Goal: Navigation & Orientation: Find specific page/section

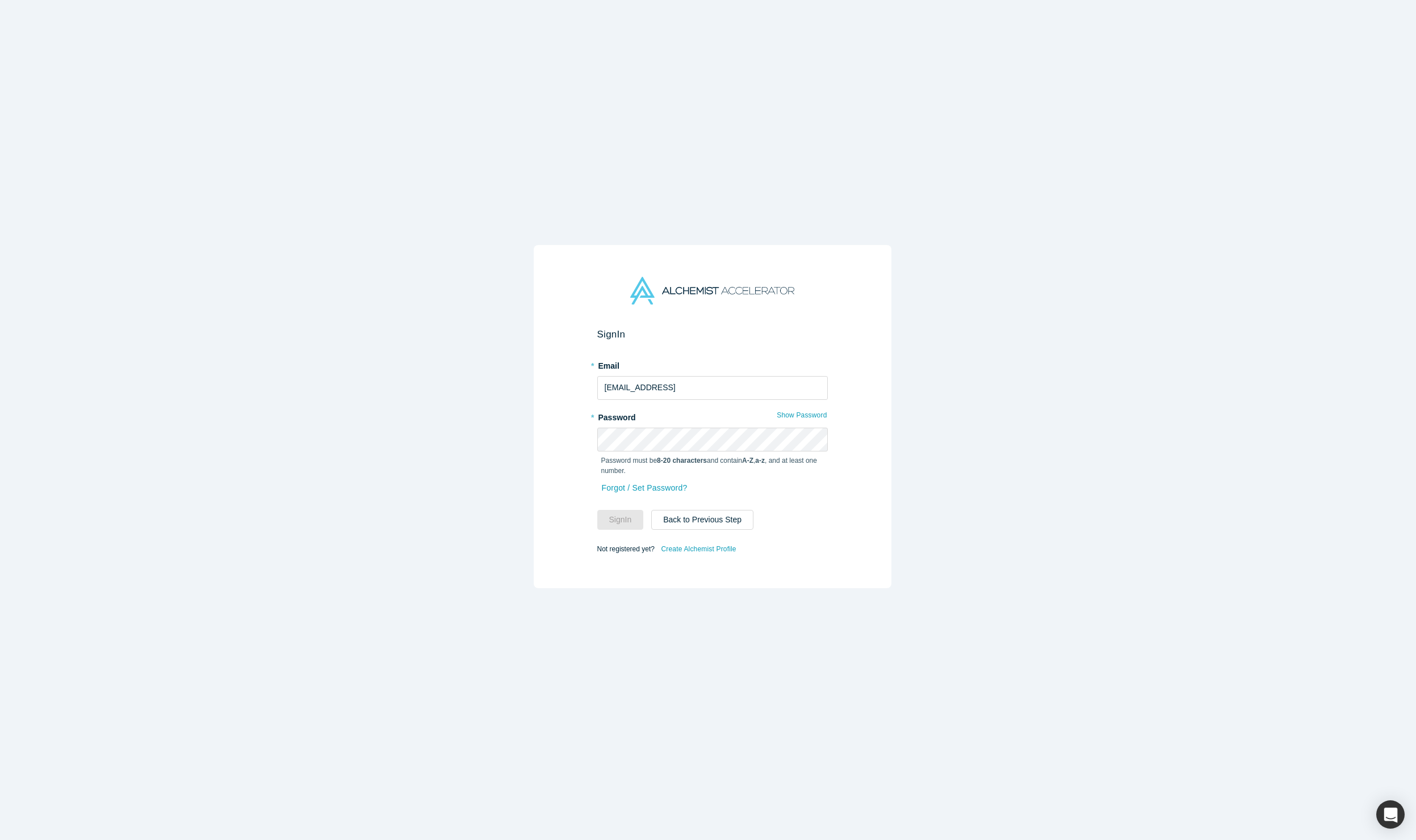
drag, startPoint x: 714, startPoint y: 383, endPoint x: 842, endPoint y: 391, distance: 128.2
click at [839, 391] on div "Sign In * Email agni@alchemistaccelerator.com.local * Password Show Password Pa…" at bounding box center [713, 417] width 358 height 343
type input "agni@alchemistaccelerator.com"
click at [597, 510] on button "Sign In" at bounding box center [620, 520] width 47 height 20
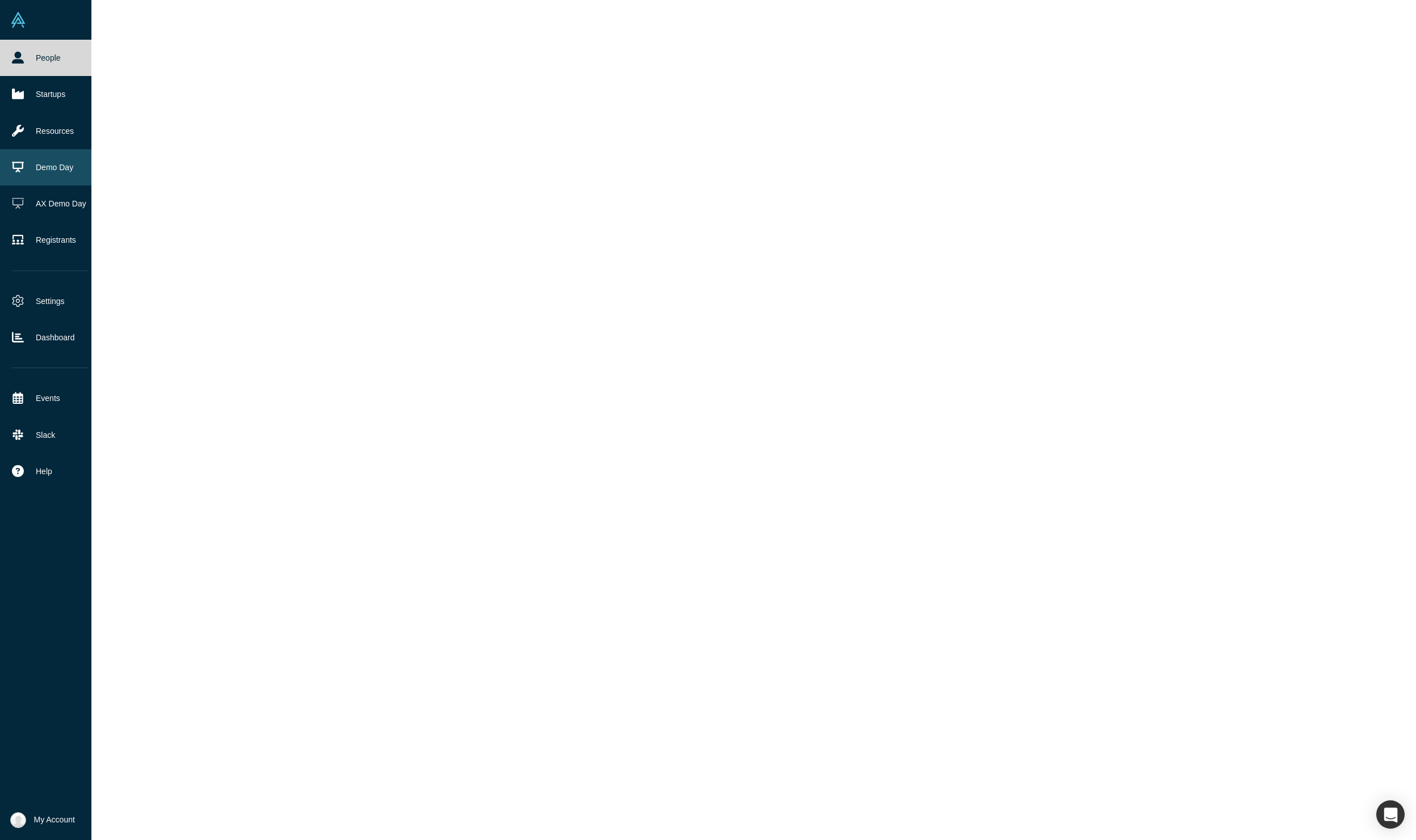
click at [40, 166] on link "Demo Day" at bounding box center [50, 167] width 100 height 36
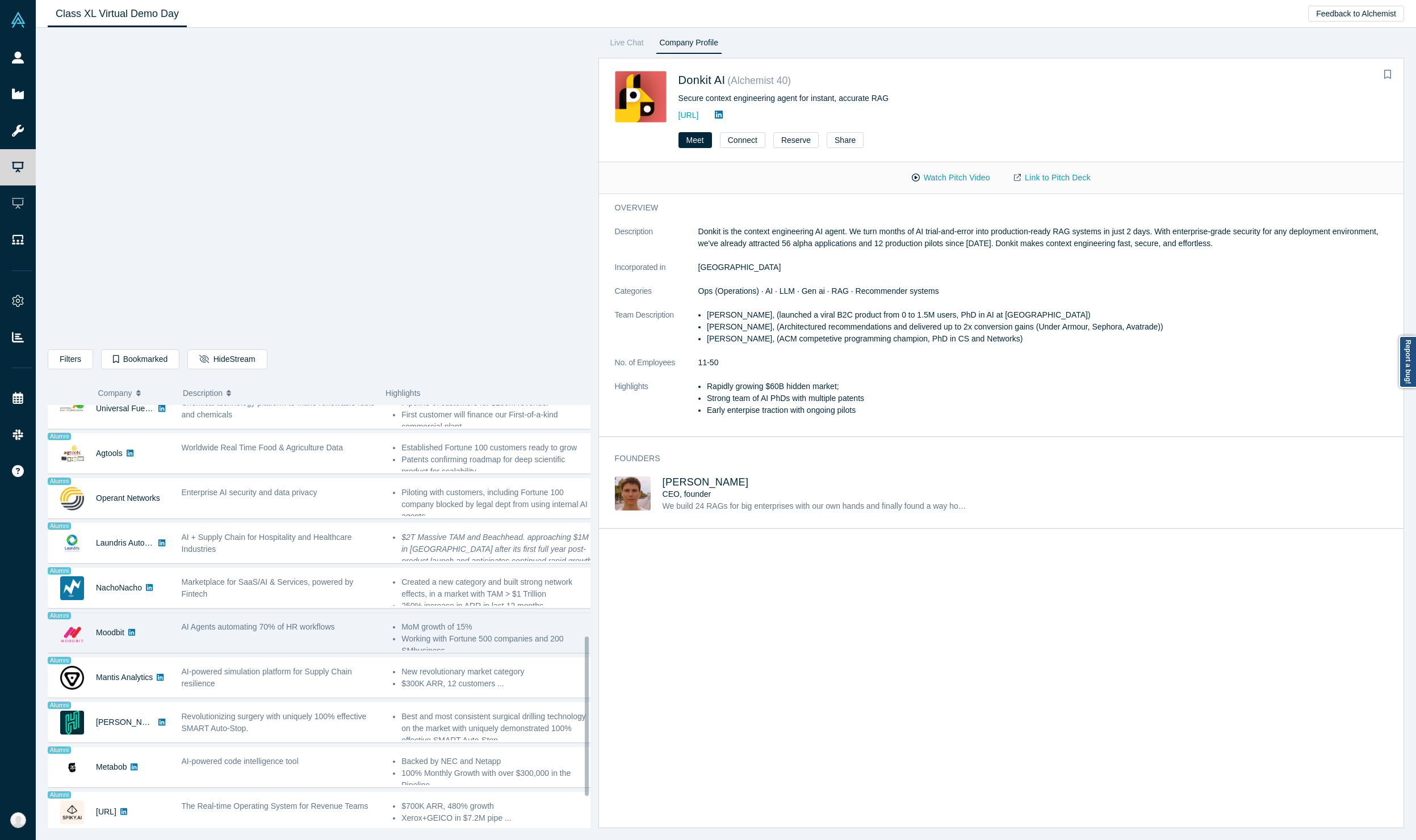
scroll to position [697, 0]
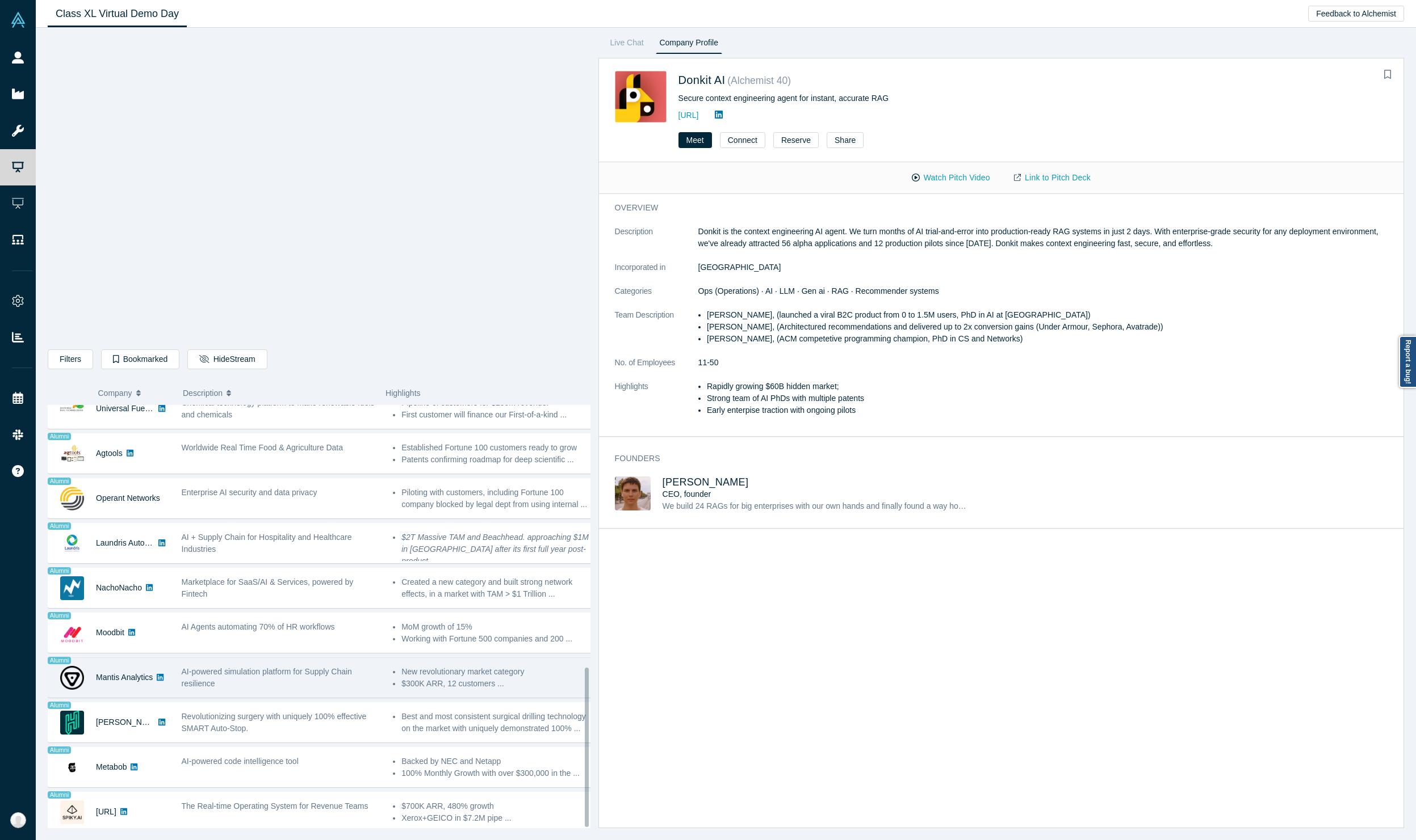
scroll to position [697, 0]
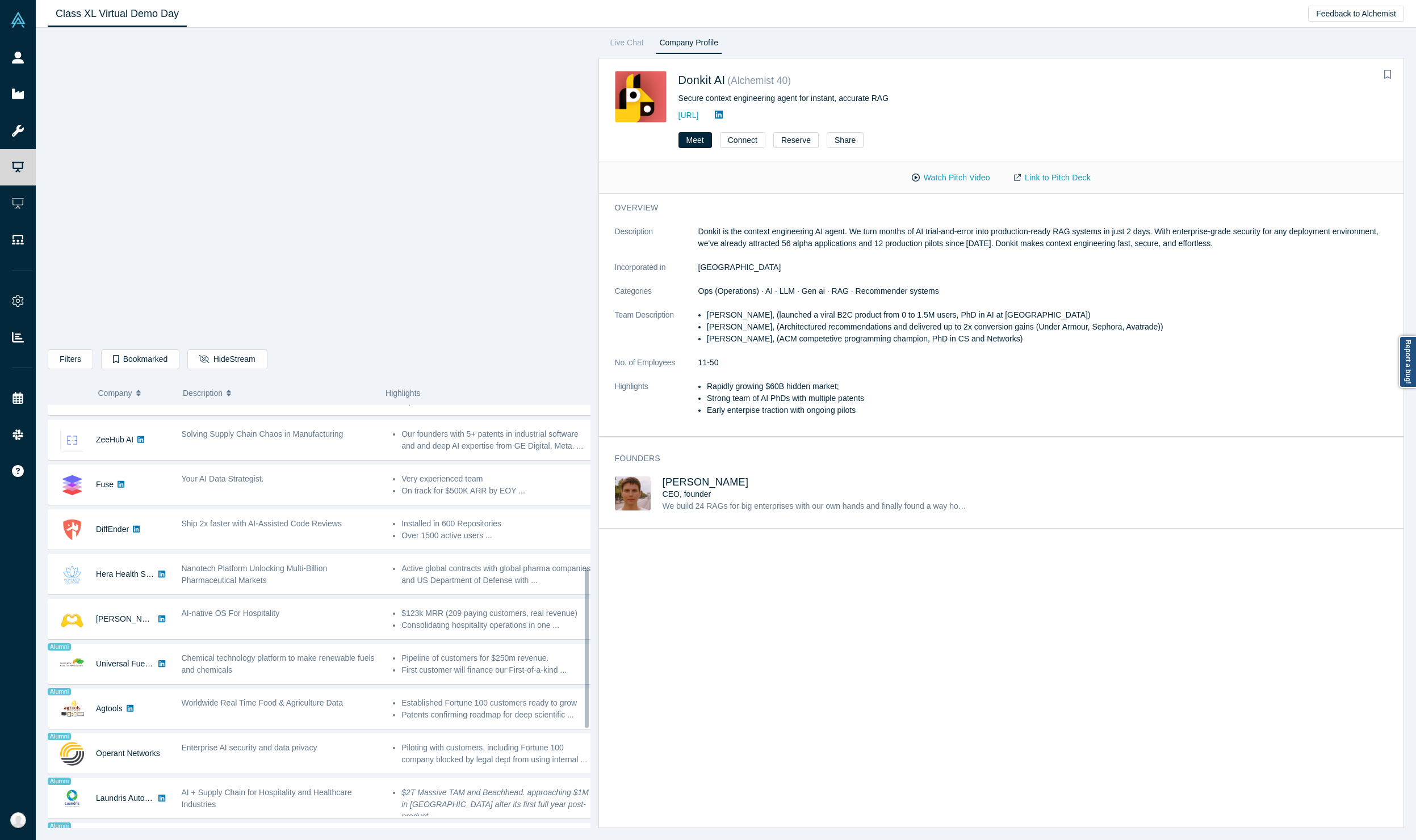
scroll to position [697, 0]
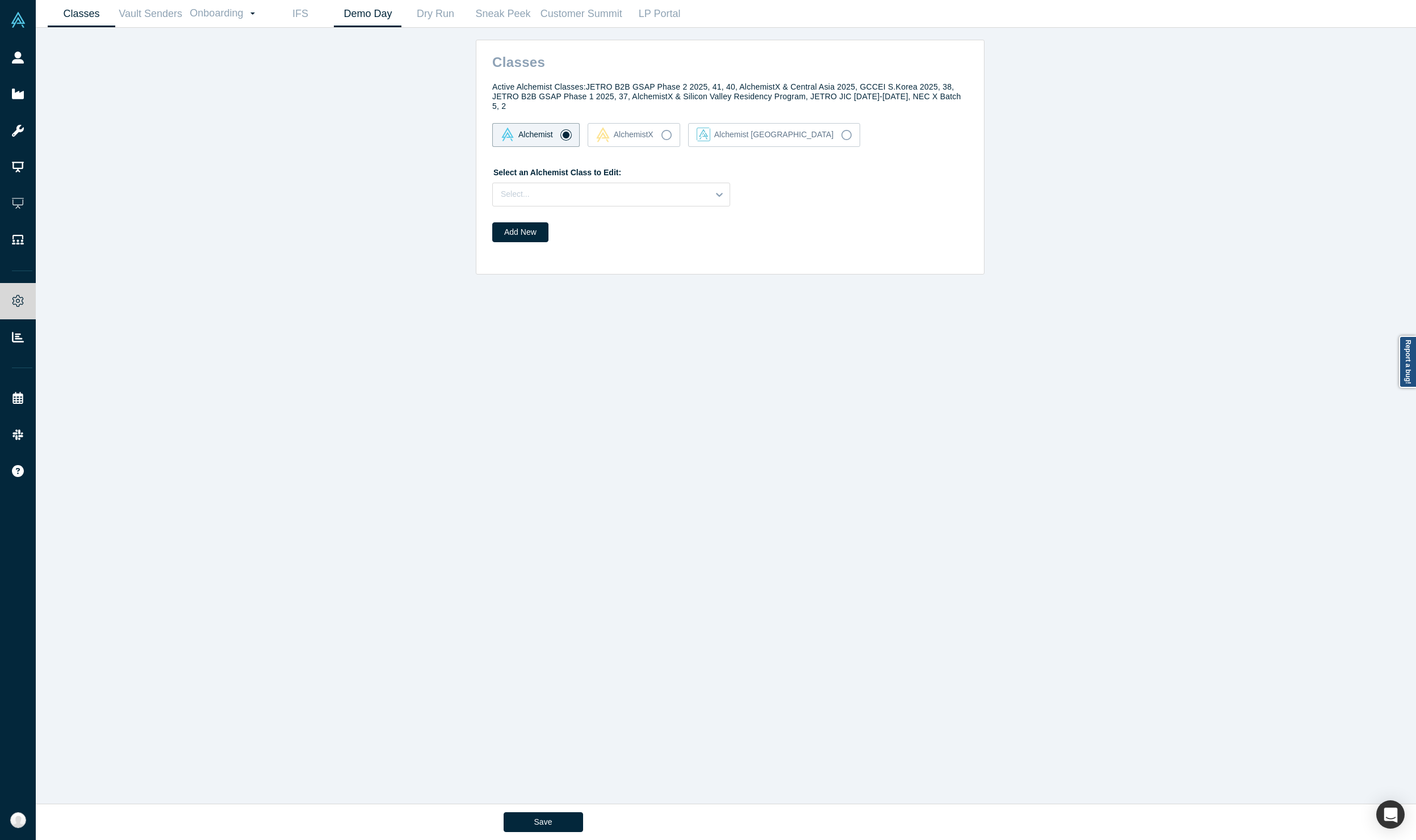
click at [355, 16] on link "Demo Day" at bounding box center [368, 14] width 68 height 26
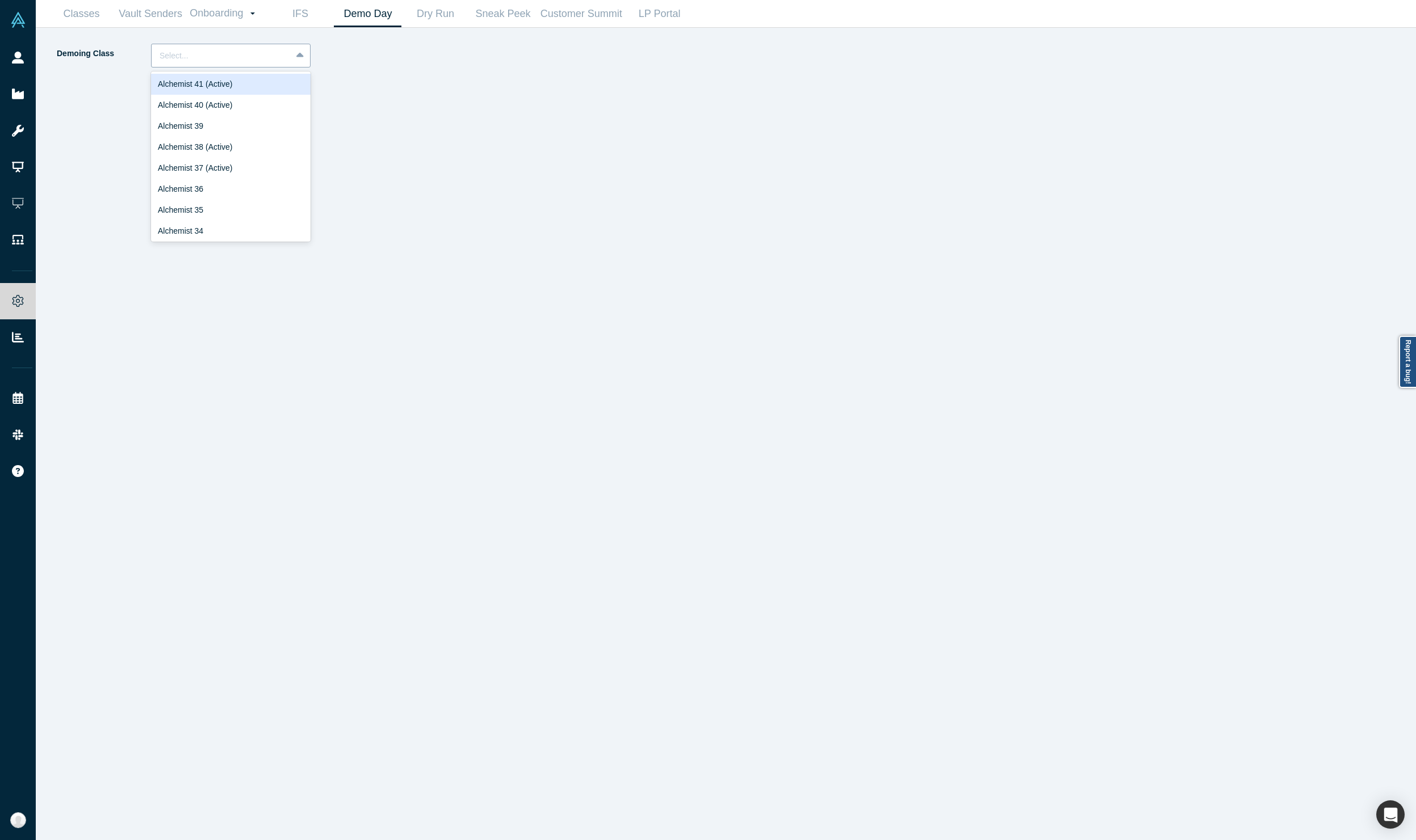
click at [250, 52] on div at bounding box center [222, 56] width 124 height 14
click at [218, 105] on div "Alchemist 40 (Active)" at bounding box center [231, 105] width 160 height 21
